Goal: Task Accomplishment & Management: Manage account settings

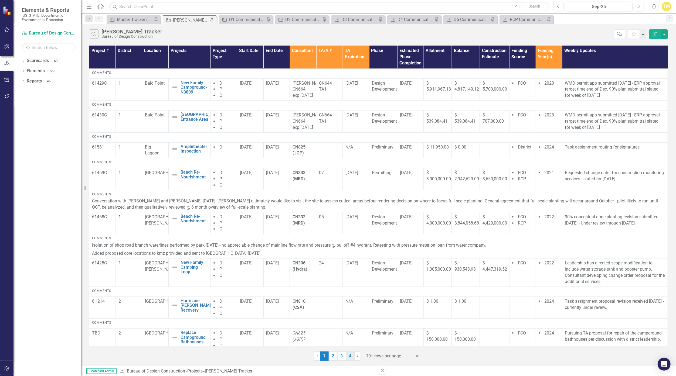
click at [330, 355] on link "4" at bounding box center [350, 356] width 9 height 9
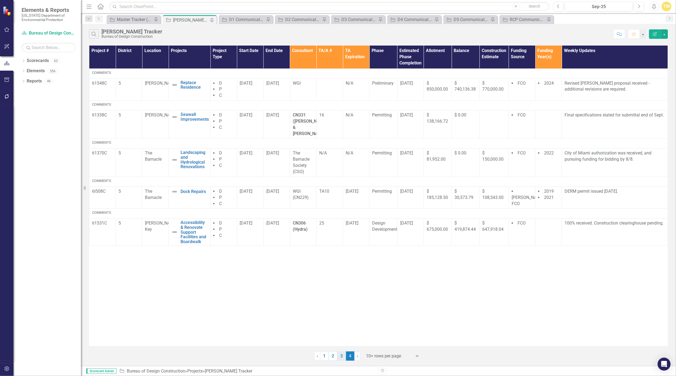
click at [330, 355] on link "3" at bounding box center [341, 356] width 9 height 9
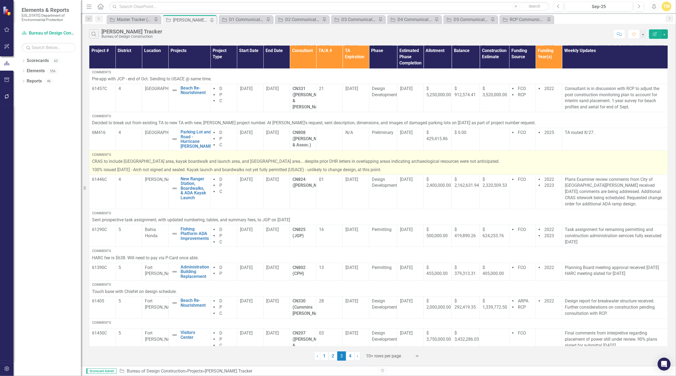
scroll to position [121, 0]
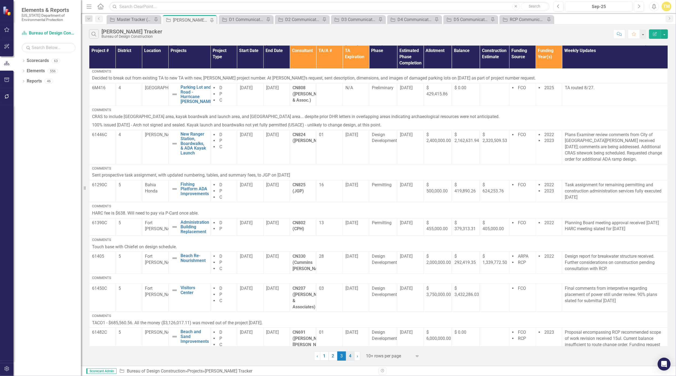
click at [330, 356] on link "4" at bounding box center [350, 356] width 9 height 9
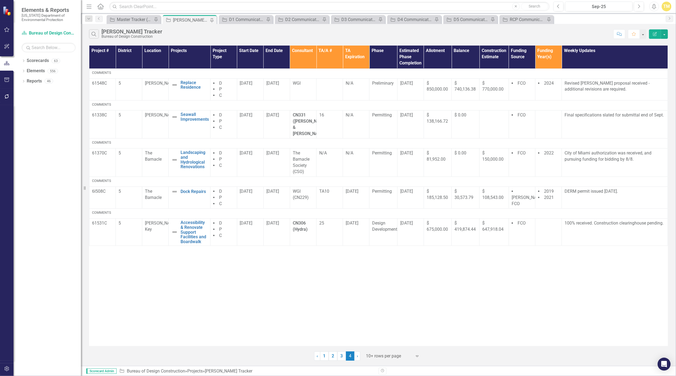
scroll to position [0, 0]
click at [330, 222] on span "$ 647,918.04" at bounding box center [492, 226] width 21 height 11
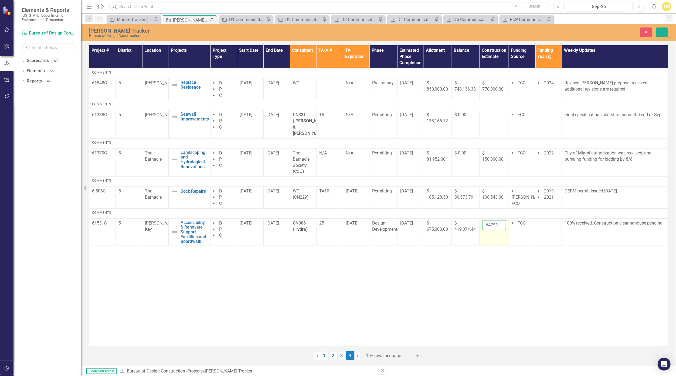
click at [330, 222] on input "647918.04" at bounding box center [493, 225] width 23 height 10
type input "761690.23"
click at [330, 33] on button "Save" at bounding box center [662, 32] width 12 height 9
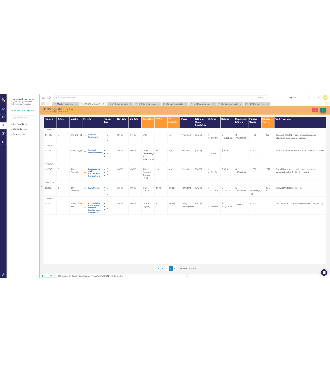
scroll to position [0, 0]
